Goal: Task Accomplishment & Management: Use online tool/utility

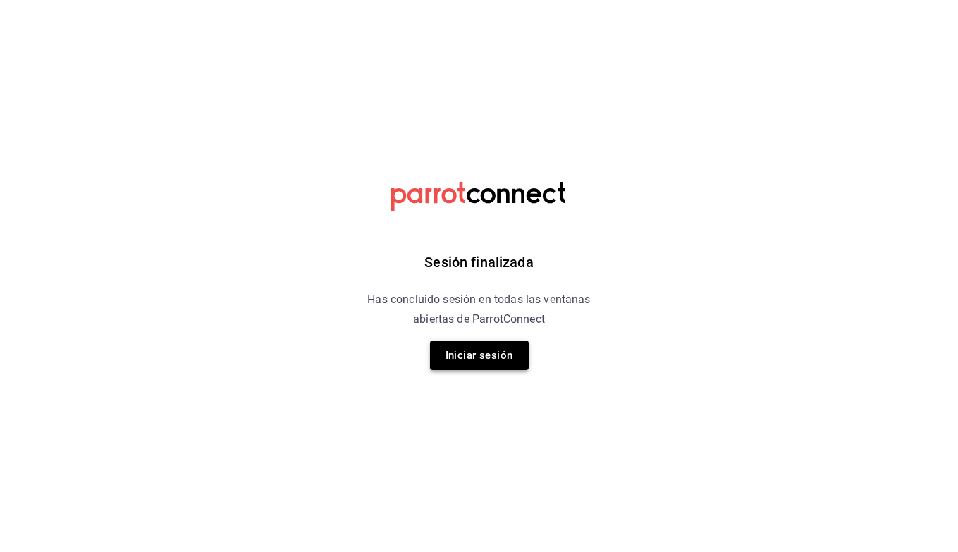
click at [511, 361] on button "Iniciar sesión" at bounding box center [479, 356] width 99 height 30
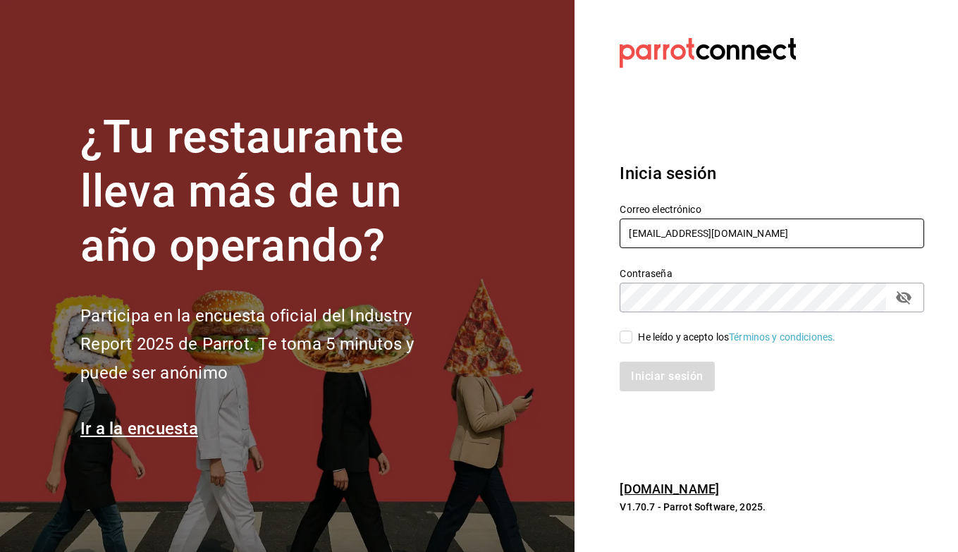
type input "berrinche155@gmail.com"
click at [621, 333] on input "He leído y acepto los Términos y condiciones." at bounding box center [626, 337] width 13 height 13
checkbox input "true"
click at [629, 367] on button "Iniciar sesión" at bounding box center [668, 377] width 96 height 30
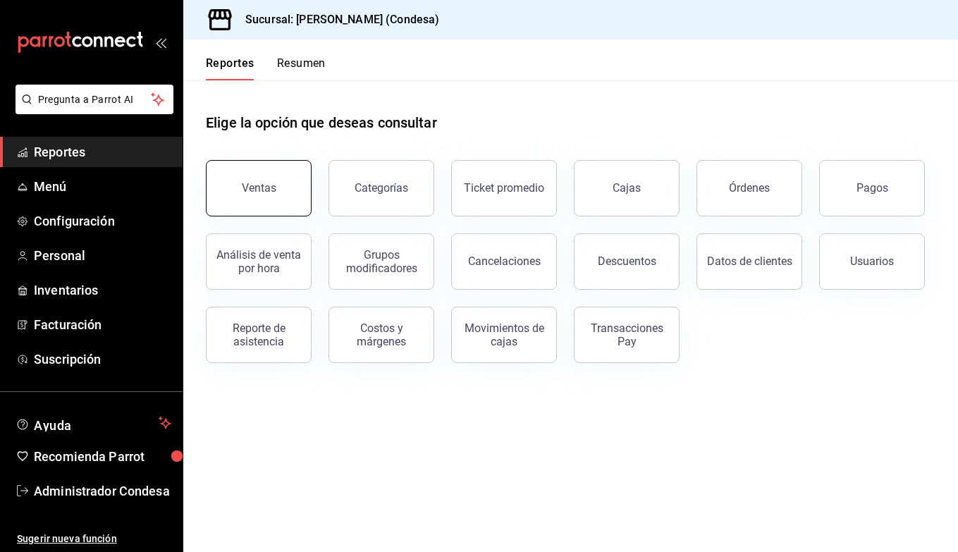
click at [265, 186] on div "Ventas" at bounding box center [259, 187] width 35 height 13
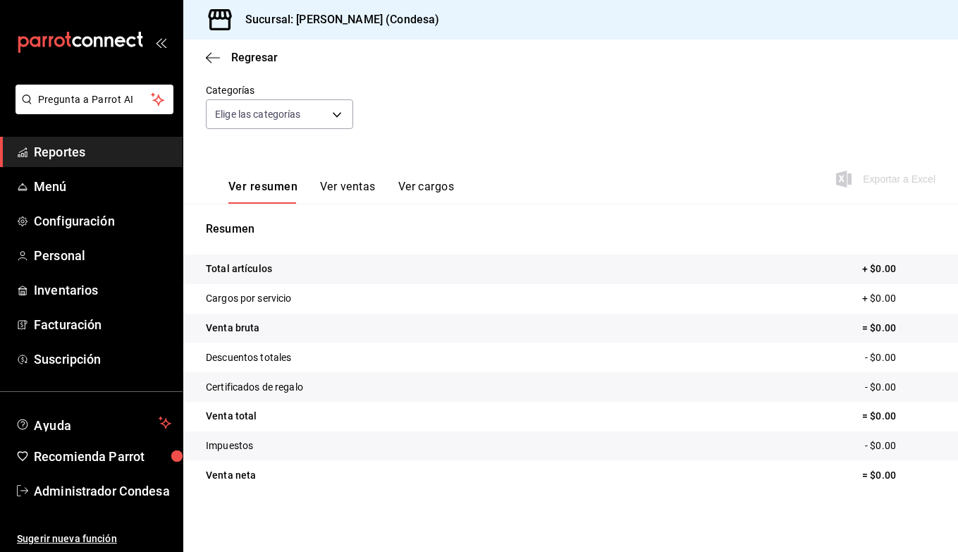
scroll to position [123, 0]
